Goal: Information Seeking & Learning: Check status

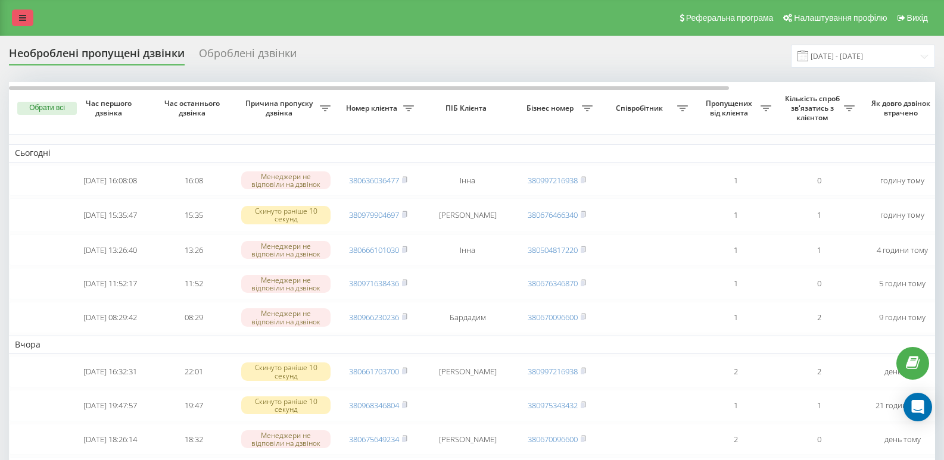
click at [21, 15] on icon at bounding box center [22, 18] width 7 height 8
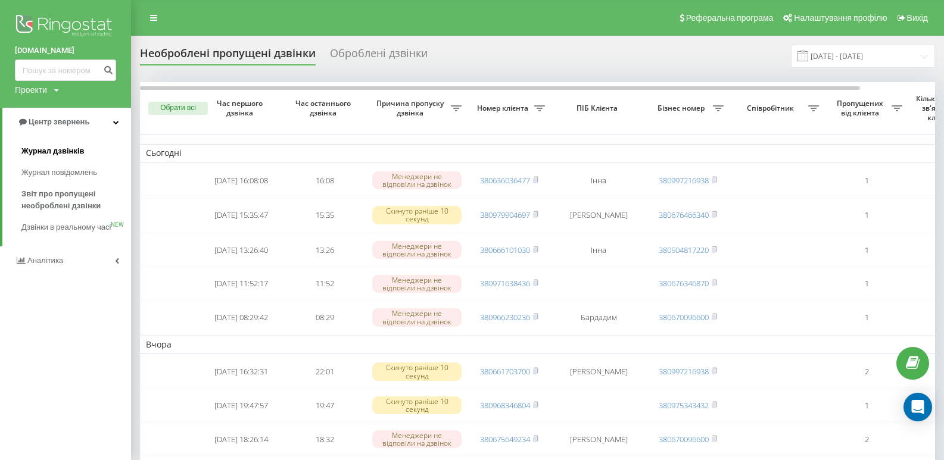
click at [48, 154] on span "Журнал дзвінків" at bounding box center [52, 151] width 63 height 12
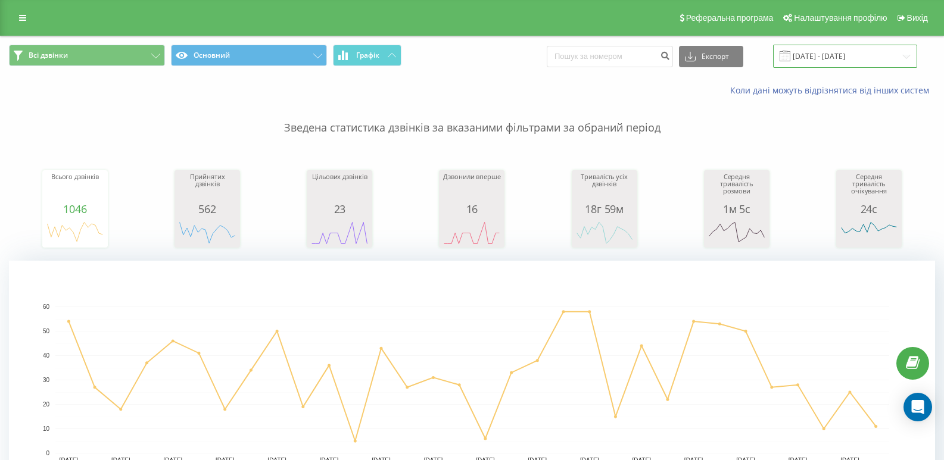
click at [894, 54] on input "[DATE] - [DATE]" at bounding box center [845, 56] width 144 height 23
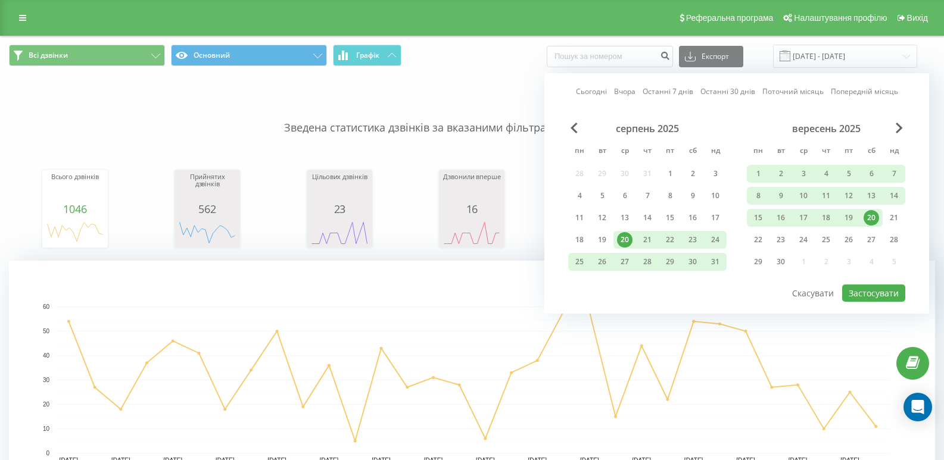
click at [869, 216] on div "20" at bounding box center [870, 217] width 15 height 15
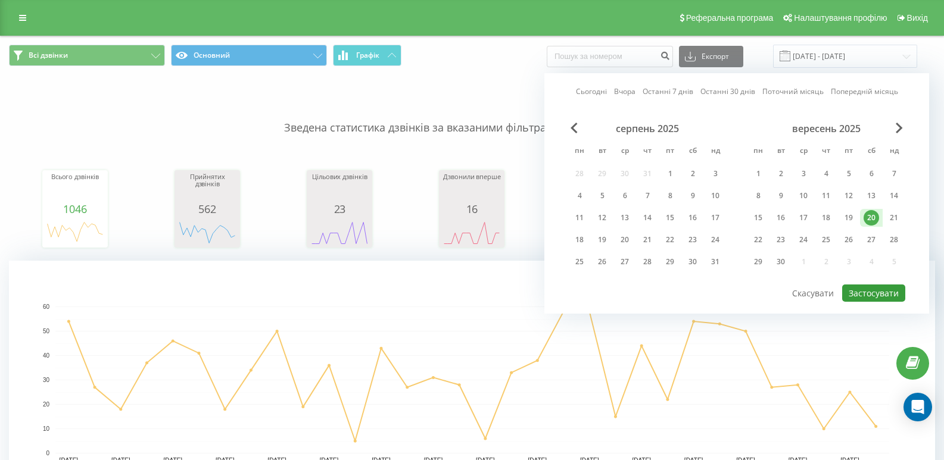
click at [865, 292] on button "Застосувати" at bounding box center [873, 293] width 63 height 17
type input "[DATE] - [DATE]"
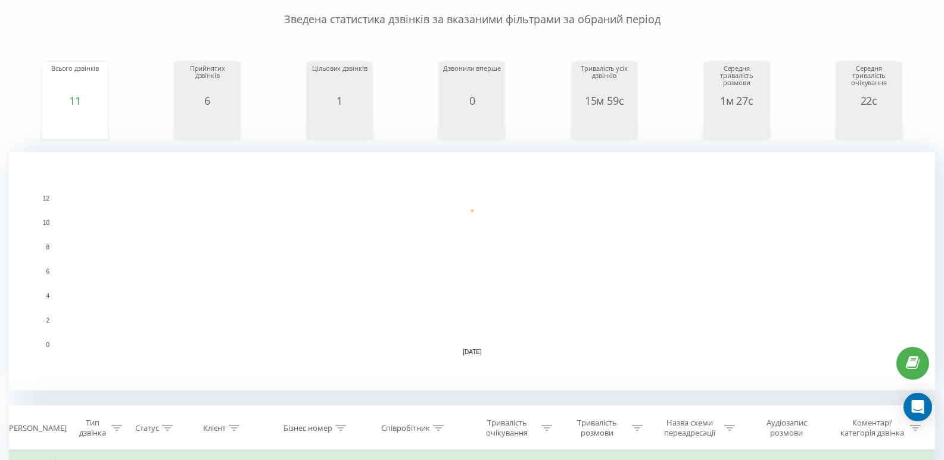
scroll to position [13, 0]
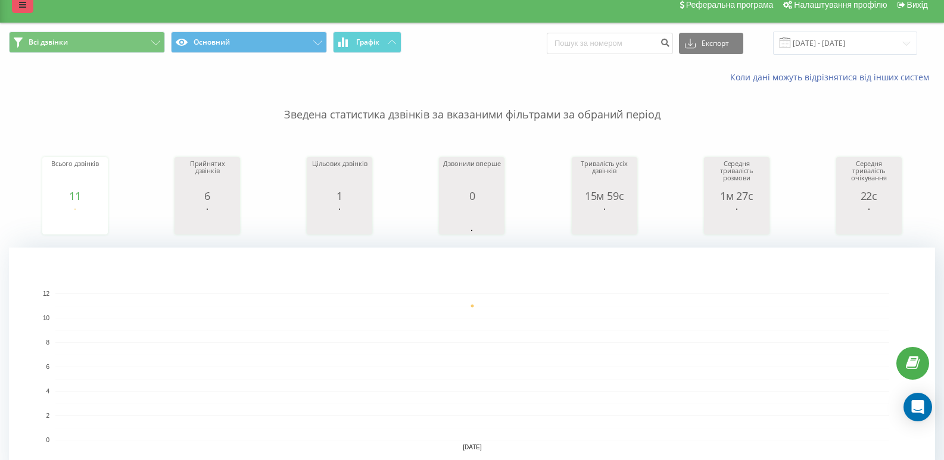
click at [22, 5] on icon at bounding box center [22, 5] width 7 height 8
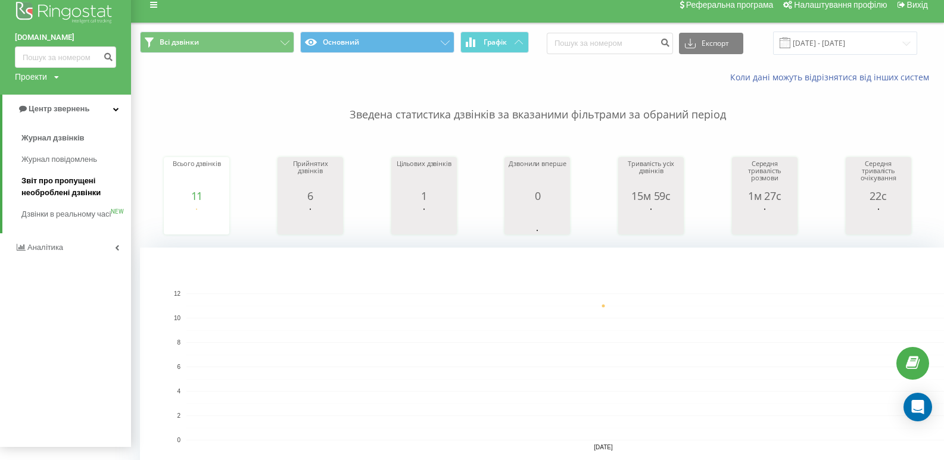
click at [40, 181] on span "Звіт про пропущені необроблені дзвінки" at bounding box center [73, 187] width 104 height 24
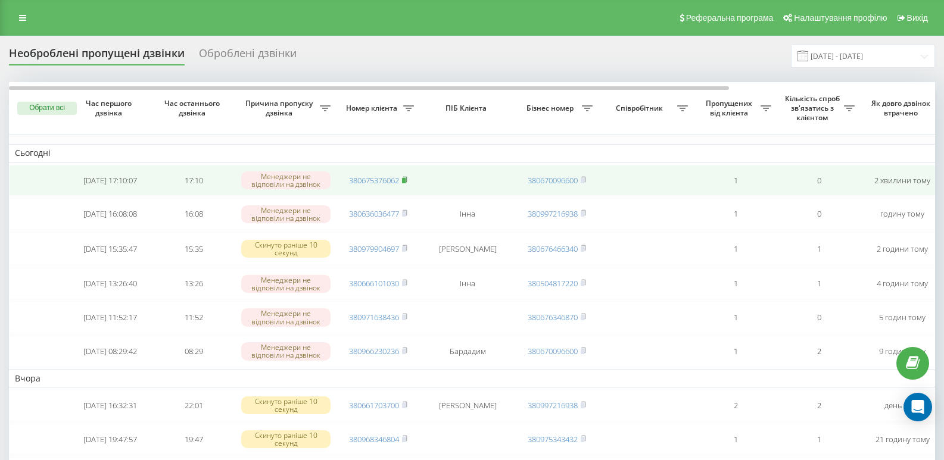
click at [403, 180] on icon at bounding box center [404, 179] width 5 height 7
